Goal: Communication & Community: Answer question/provide support

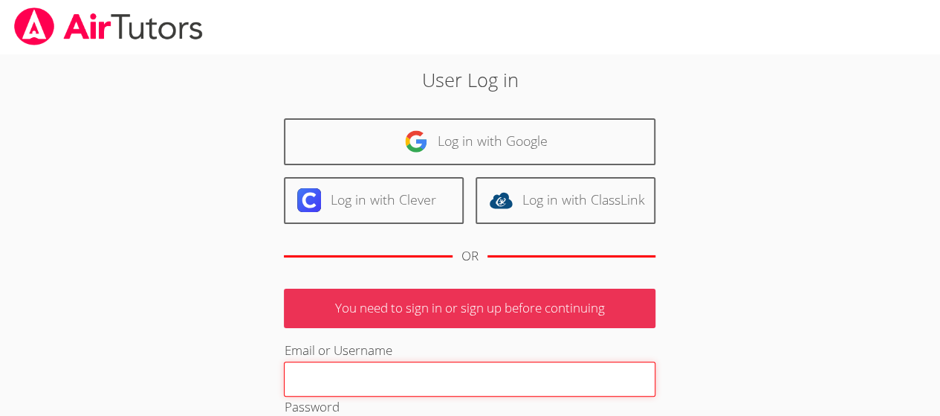
type input "aguacate2973@icloud.com"
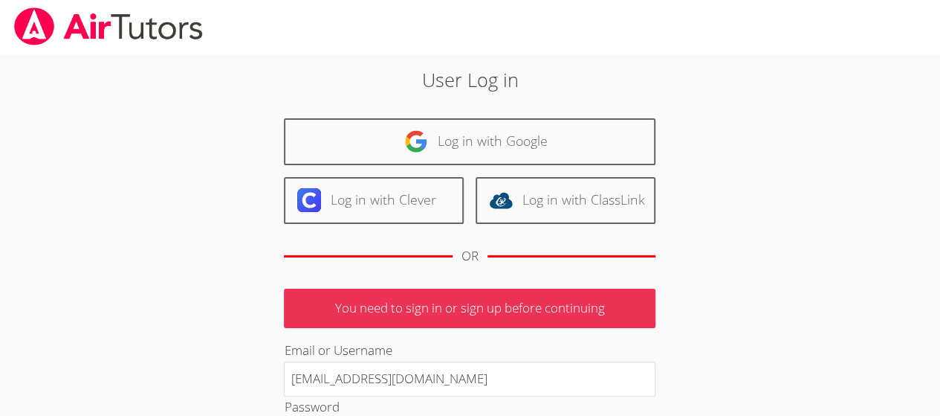
click at [351, 305] on p "You need to sign in or sign up before continuing" at bounding box center [470, 307] width 372 height 39
click at [326, 322] on p "You need to sign in or sign up before continuing" at bounding box center [470, 307] width 372 height 39
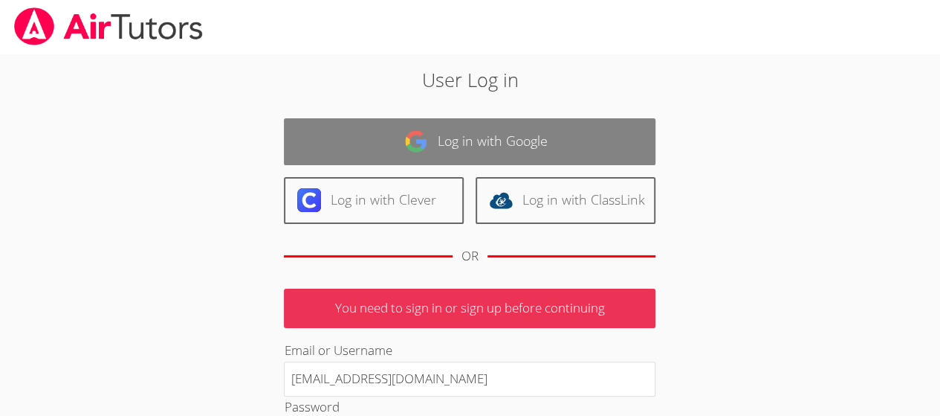
click at [398, 146] on link "Log in with Google" at bounding box center [470, 141] width 372 height 47
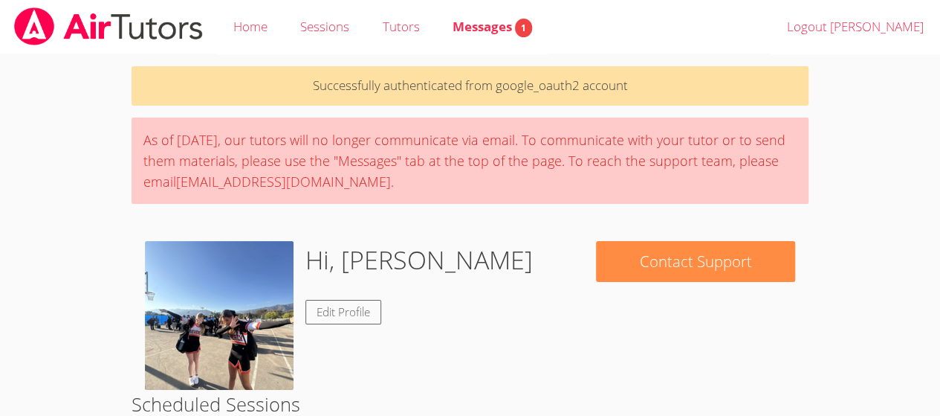
click at [410, 248] on h1 "Hi, [PERSON_NAME]" at bounding box center [419, 260] width 227 height 38
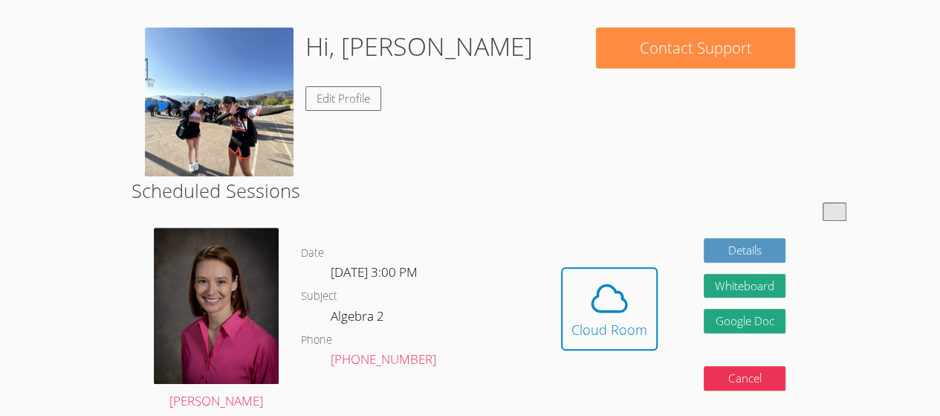
scroll to position [213, 0]
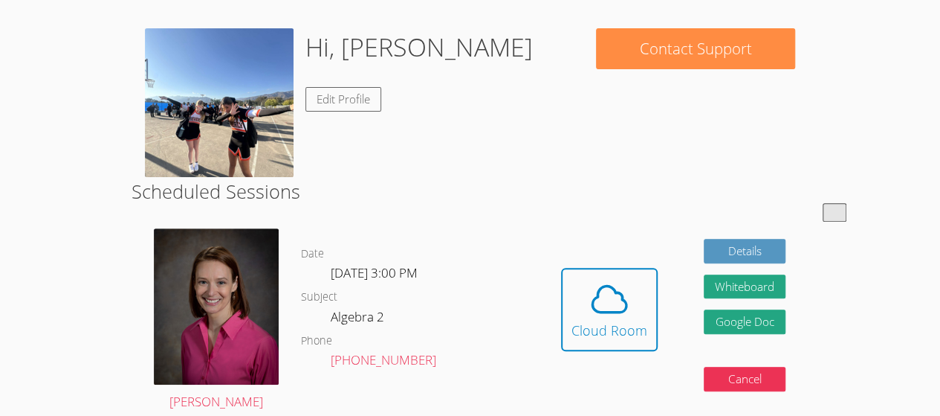
click at [603, 310] on icon at bounding box center [609, 298] width 34 height 26
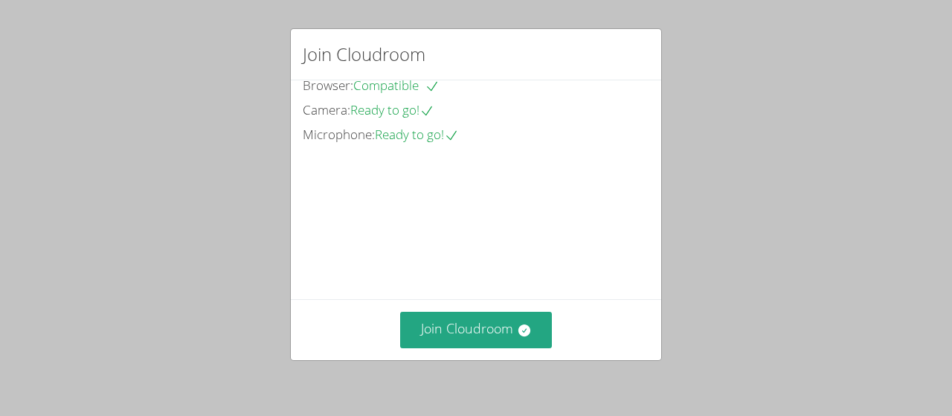
scroll to position [111, 0]
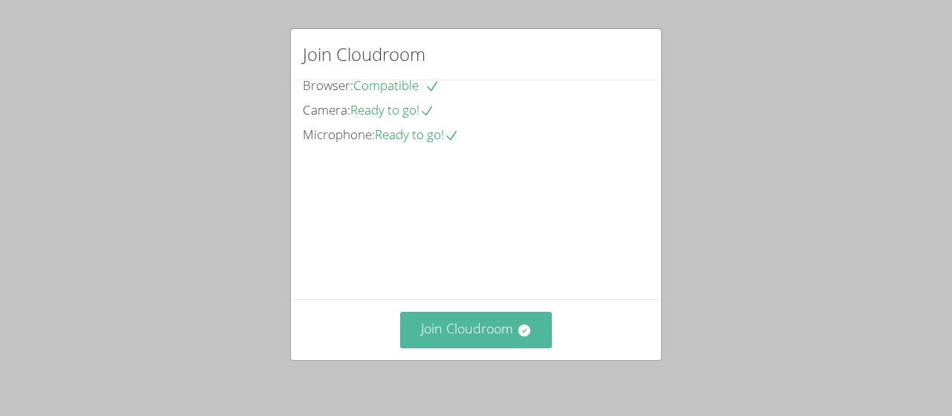
click at [477, 329] on button "Join Cloudroom" at bounding box center [476, 329] width 152 height 36
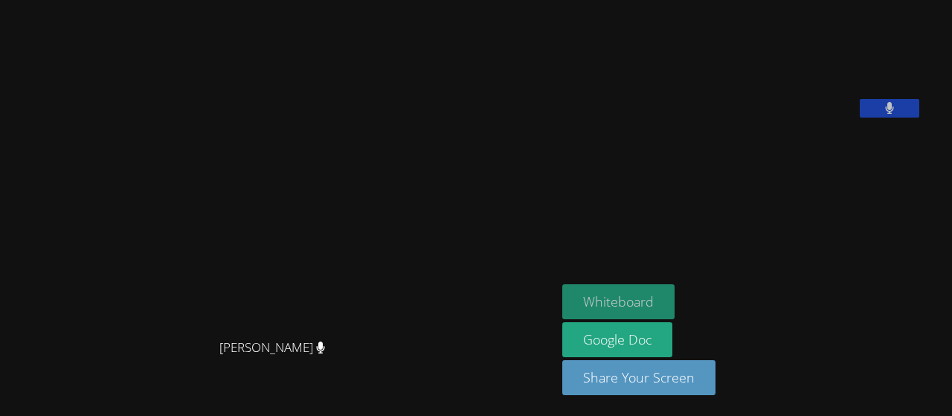
click at [633, 292] on button "Whiteboard" at bounding box center [618, 301] width 112 height 35
